Goal: Task Accomplishment & Management: Manage account settings

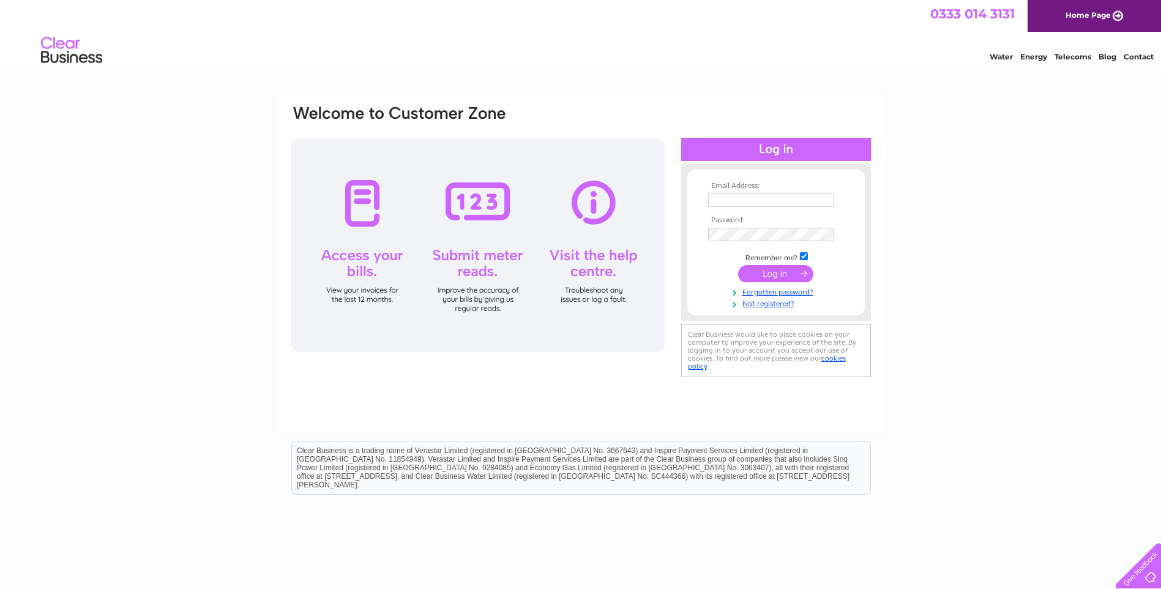
click at [356, 210] on div at bounding box center [478, 245] width 375 height 214
click at [816, 201] on input "text" at bounding box center [771, 200] width 127 height 15
type input "janet.v@vire.co.uk"
click at [774, 271] on input "submit" at bounding box center [775, 274] width 75 height 17
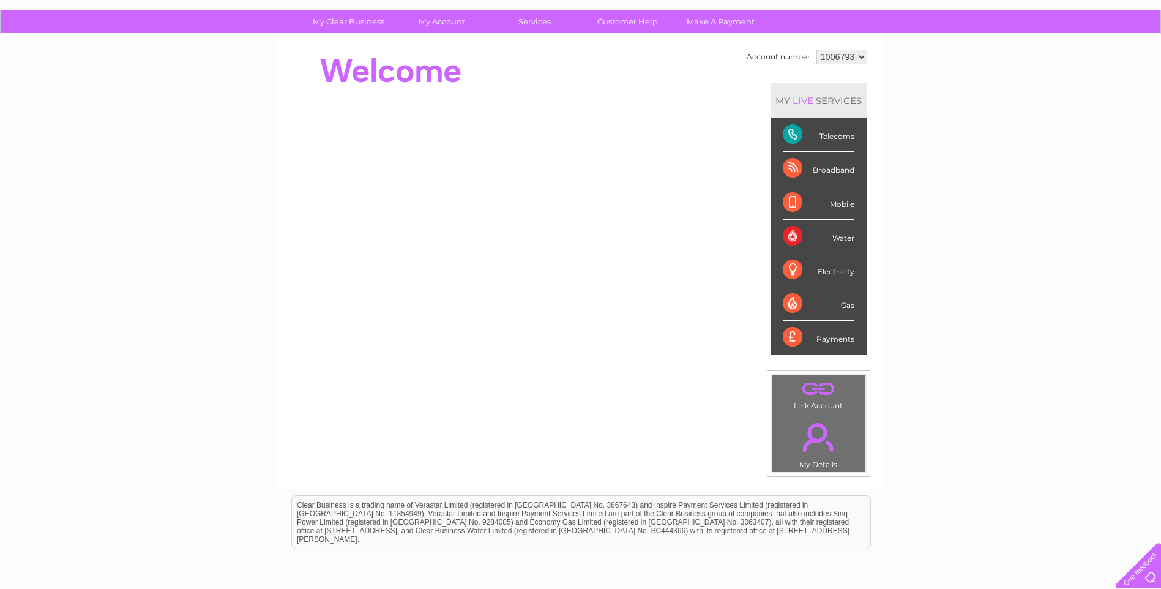
scroll to position [106, 0]
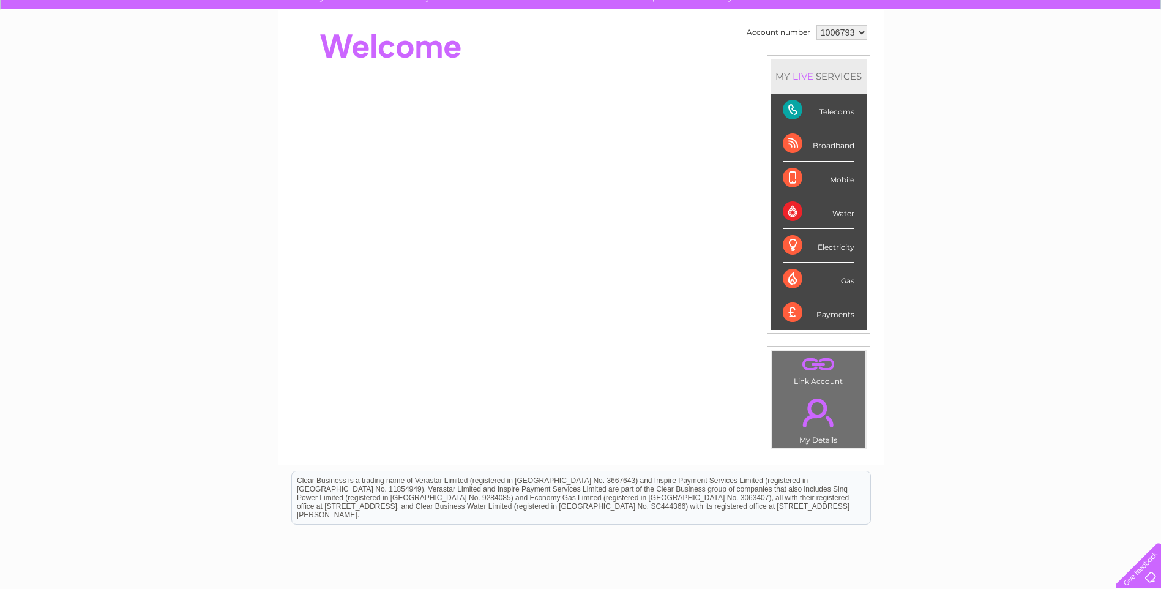
click at [859, 32] on select "1006793" at bounding box center [842, 32] width 51 height 15
click at [968, 93] on div "My Clear Business Login Details My Details My Preferences Link Account My Accou…" at bounding box center [580, 330] width 1161 height 688
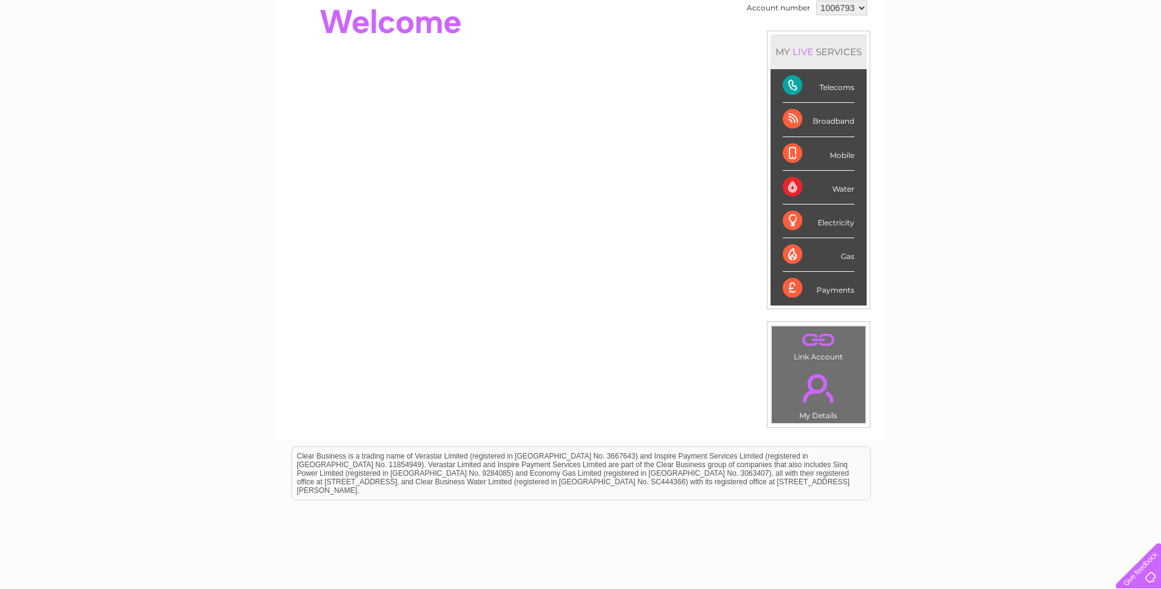
scroll to position [200, 0]
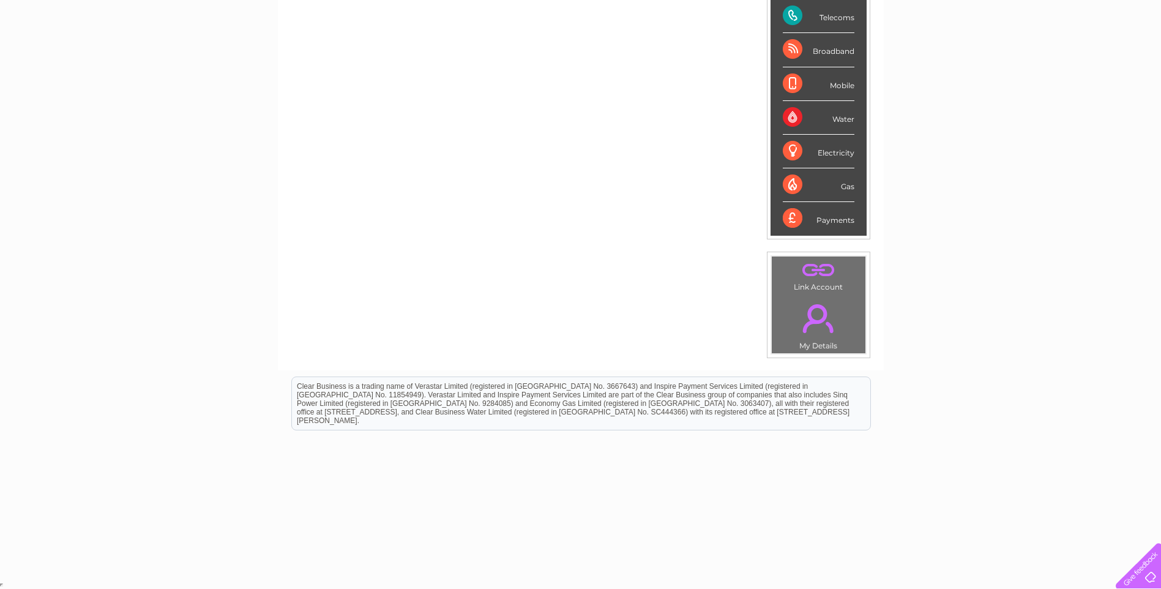
click at [788, 17] on div "Telecoms" at bounding box center [819, 16] width 72 height 34
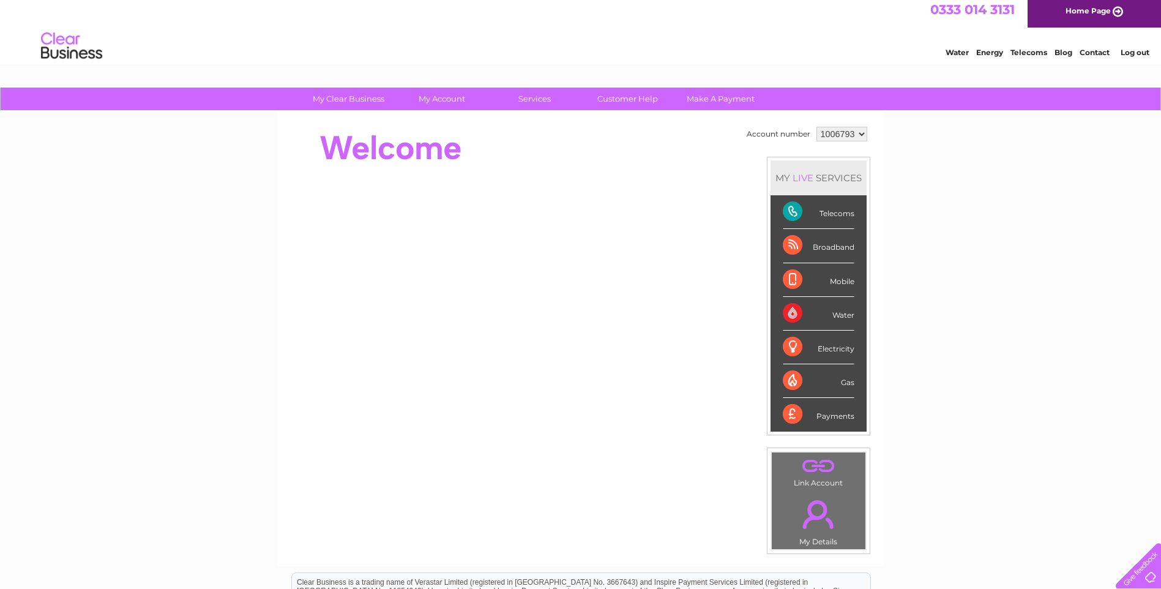
scroll to position [0, 0]
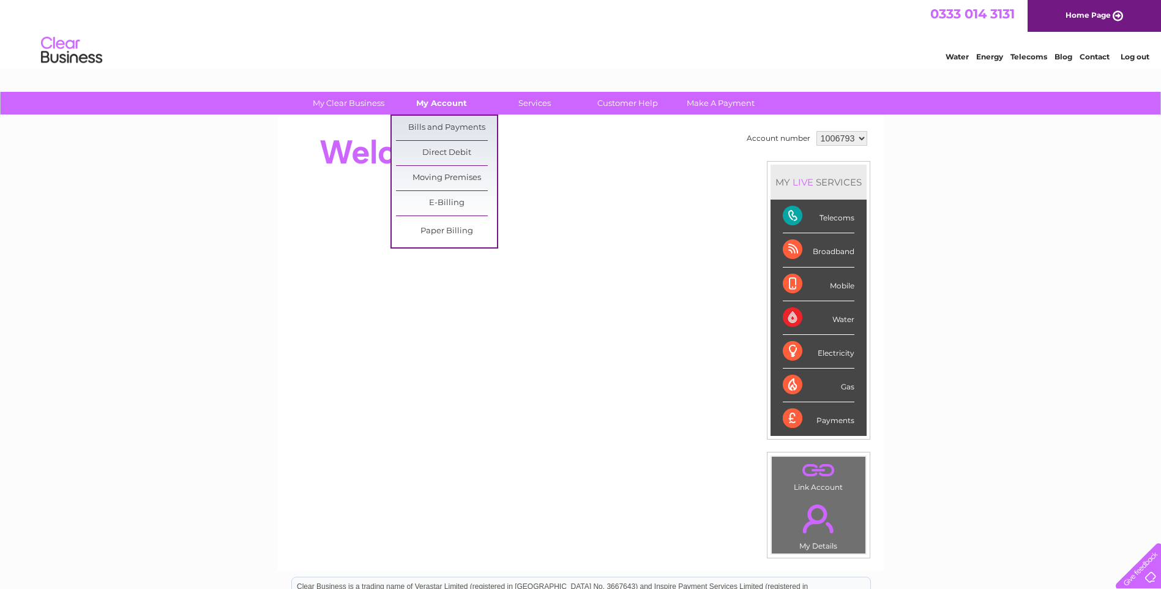
click at [435, 99] on link "My Account" at bounding box center [441, 103] width 101 height 23
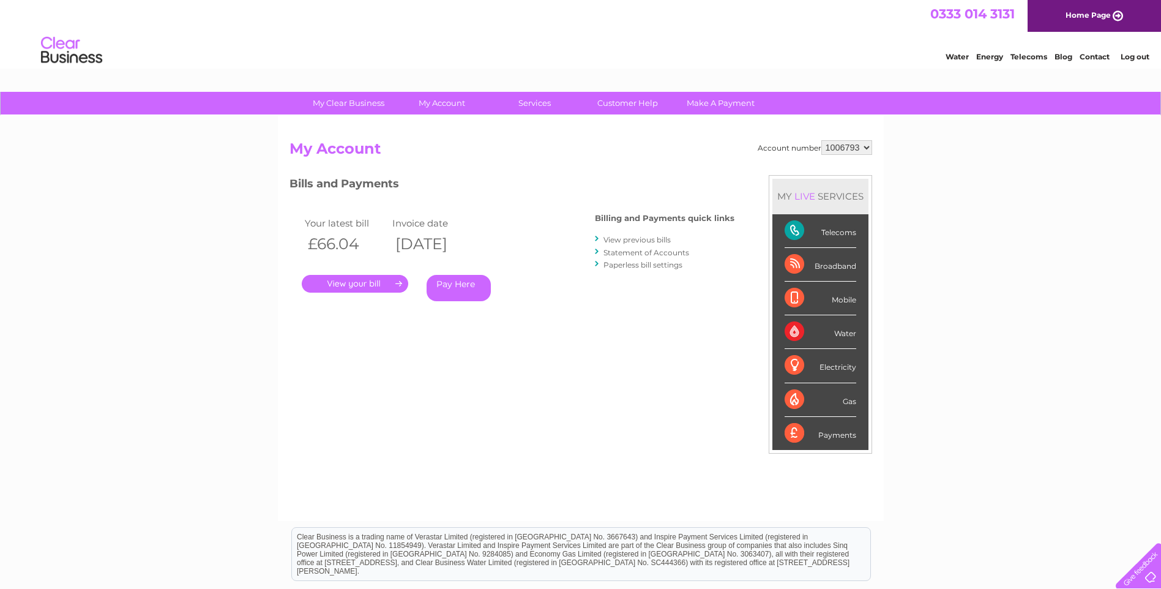
click at [386, 282] on link "." at bounding box center [355, 284] width 107 height 18
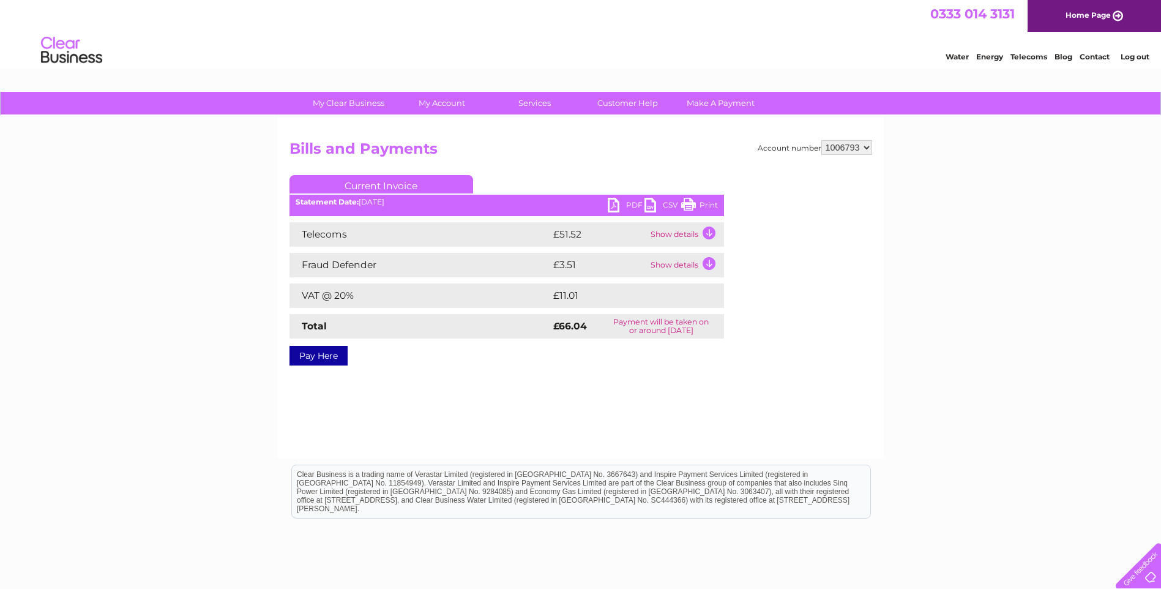
click at [612, 203] on link "PDF" at bounding box center [626, 207] width 37 height 18
